Goal: Task Accomplishment & Management: Manage account settings

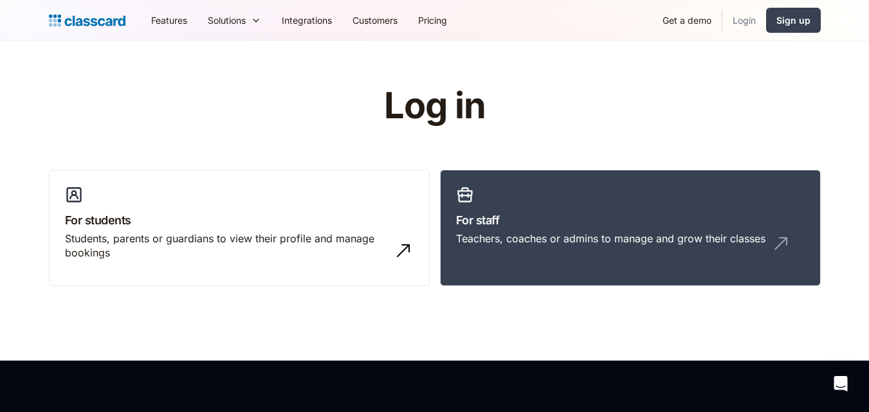
click at [750, 21] on link "Login" at bounding box center [744, 20] width 44 height 29
drag, startPoint x: 505, startPoint y: 233, endPoint x: 511, endPoint y: 255, distance: 22.0
click at [505, 234] on div "Teachers, coaches or admins to manage and grow their classes" at bounding box center [610, 239] width 309 height 14
